Goal: Task Accomplishment & Management: Manage account settings

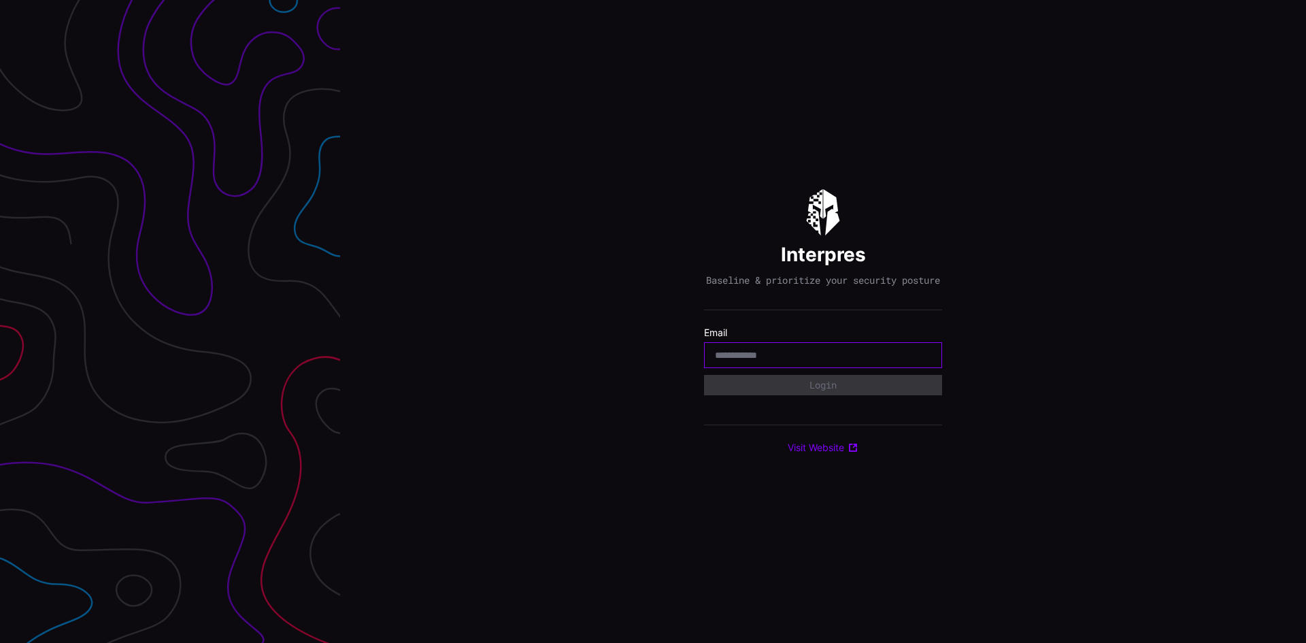
paste input "**********"
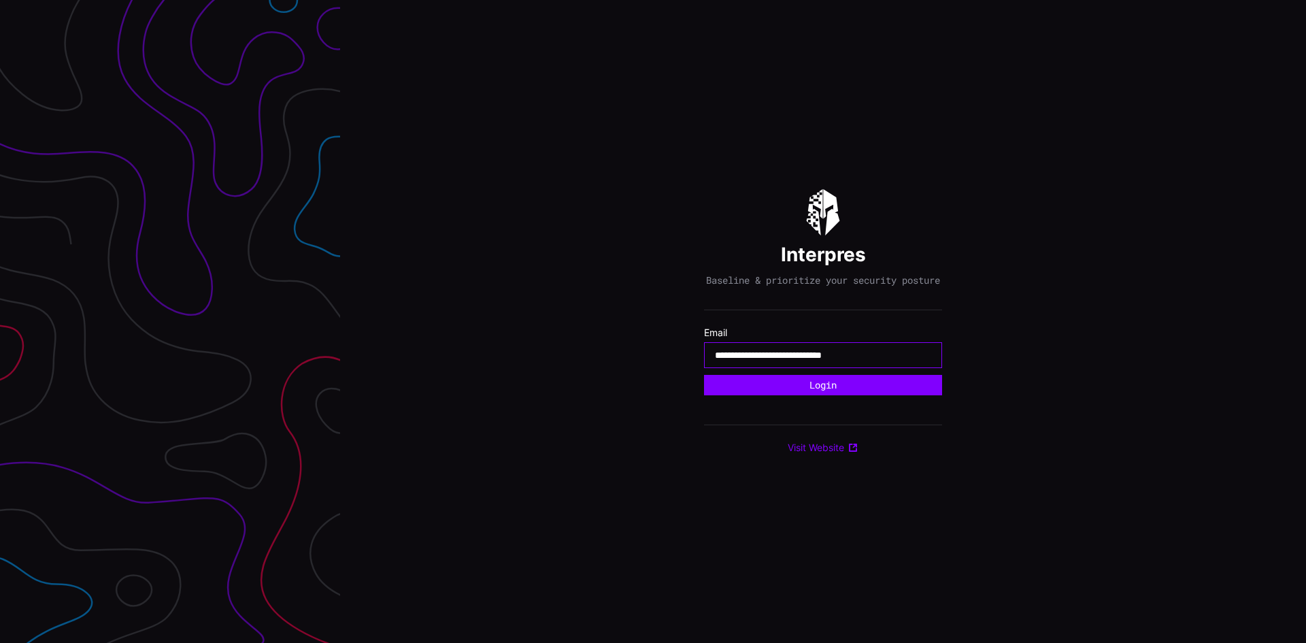
type input "**********"
